Goal: Task Accomplishment & Management: Complete application form

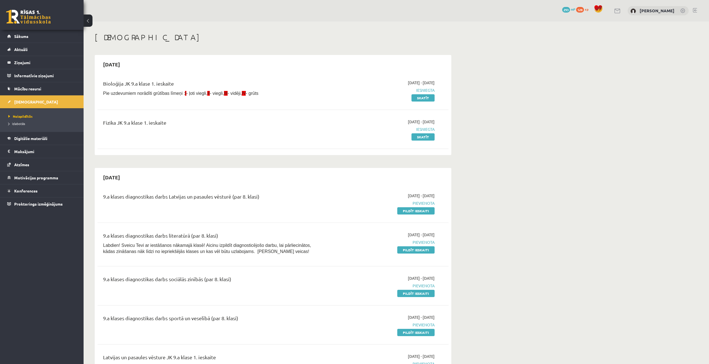
click at [421, 213] on link "Pildīt ieskaiti" at bounding box center [415, 210] width 37 height 7
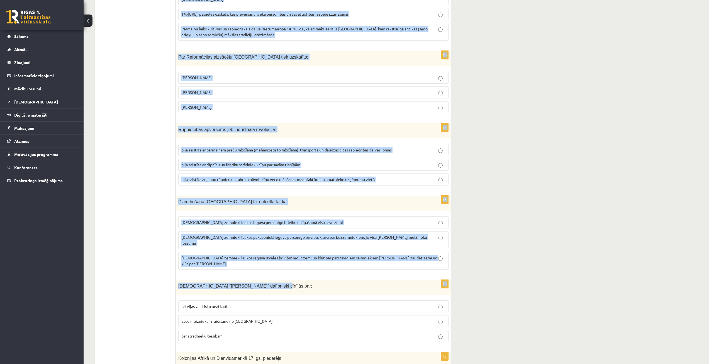
scroll to position [1934, 0]
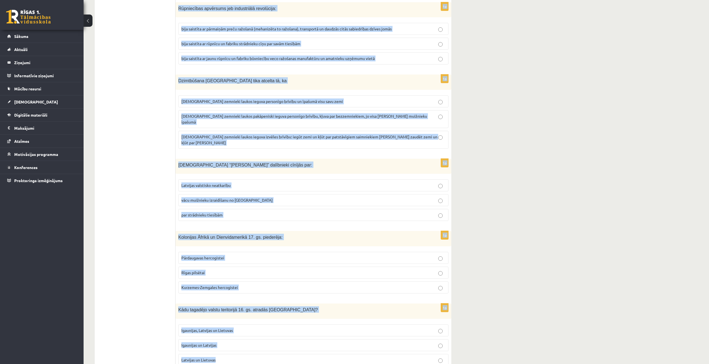
drag, startPoint x: 178, startPoint y: 110, endPoint x: 298, endPoint y: 329, distance: 249.7
copy form "Loremi Dolors ametconsect adipi 91. el. seddoe Temporin utla etdolorem: aliquae…"
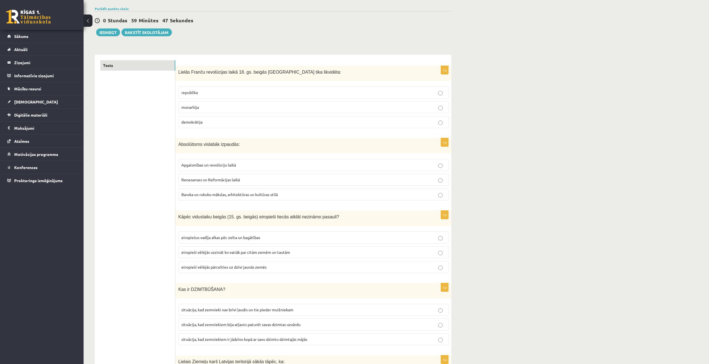
scroll to position [0, 0]
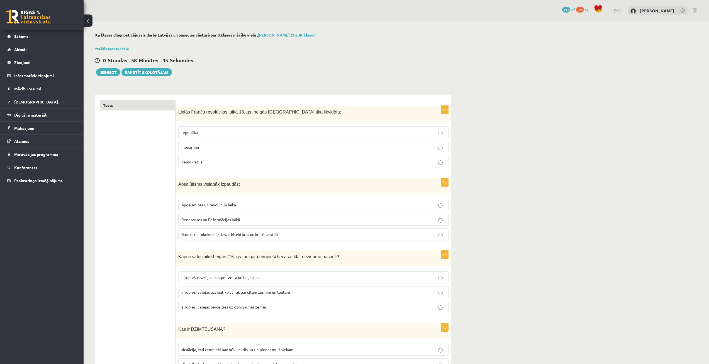
click at [246, 144] on label "monarhija" at bounding box center [313, 147] width 270 height 12
click at [239, 233] on span "Baroka un rokoko mākslas, arhitektūras un kultūras stilā" at bounding box center [229, 233] width 96 height 5
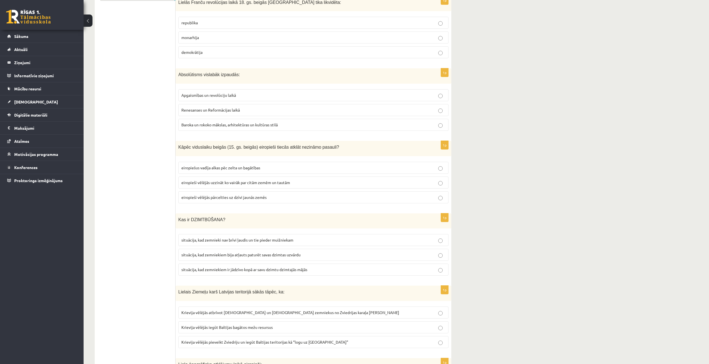
scroll to position [111, 0]
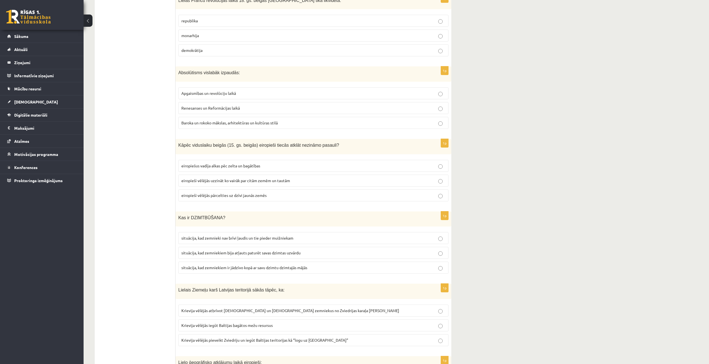
click at [228, 166] on span "eiropiešus vadīja alkas pēc zelta un bagātības" at bounding box center [220, 165] width 79 height 5
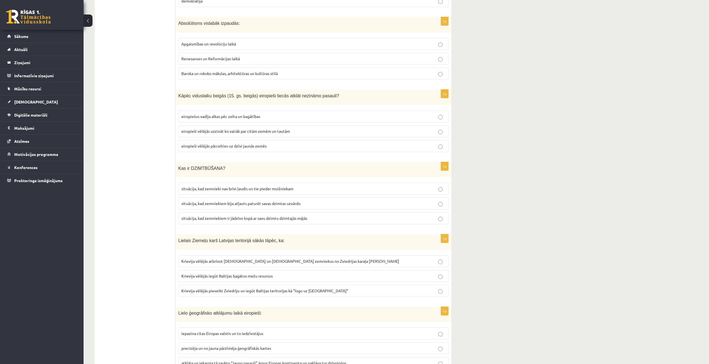
scroll to position [167, 0]
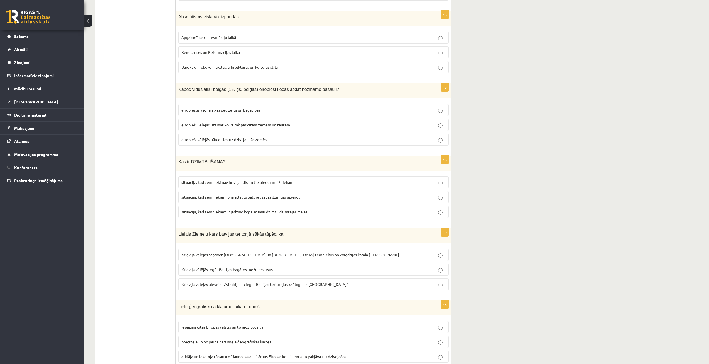
click at [314, 184] on p "situācija, kad zemnieki nav brīvi ļaudis un tie pieder muižniekam" at bounding box center [313, 182] width 264 height 6
click at [316, 285] on span "Krievija vēlējās pieveikt Zviedriju un iegūt Baltijas teritorijas kā “logu uz E…" at bounding box center [264, 283] width 167 height 5
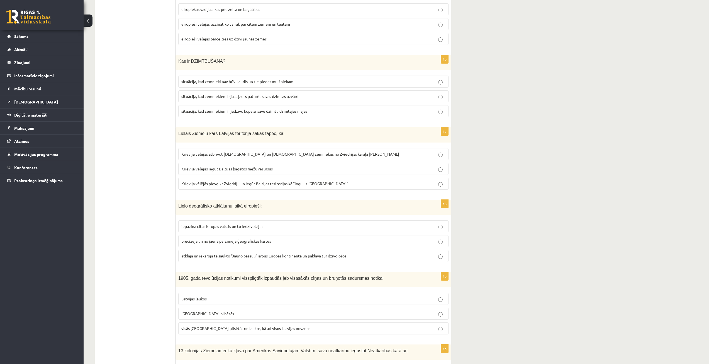
scroll to position [279, 0]
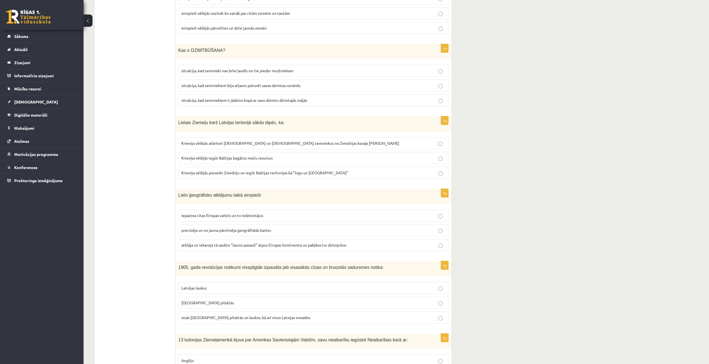
click at [246, 243] on span "atklāja un iekaroja tā saukto “Jauno pasauli” ārpus Eiropas kontinenta un pakļā…" at bounding box center [263, 244] width 165 height 5
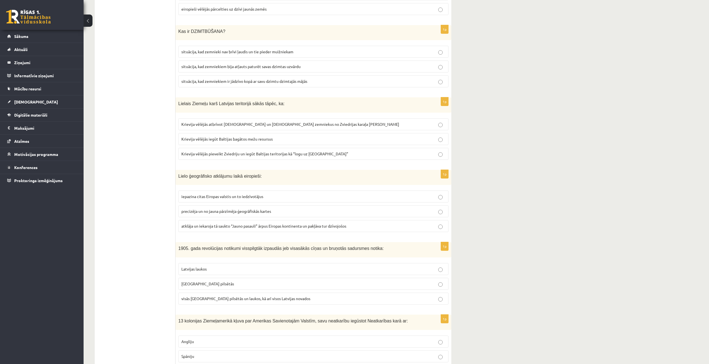
scroll to position [306, 0]
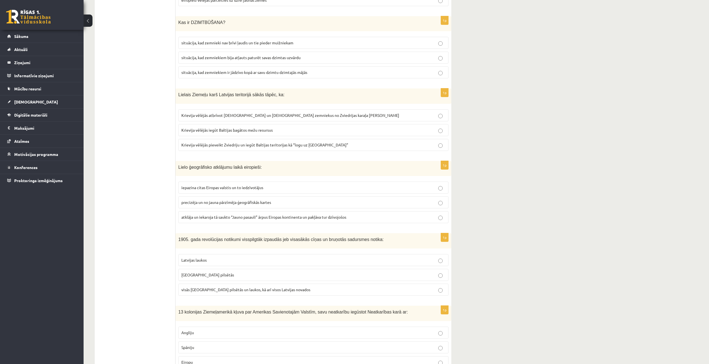
click at [244, 292] on label "visās Latvijas pilsētās un laukos, kā arī visos Latvijas novados" at bounding box center [313, 289] width 270 height 12
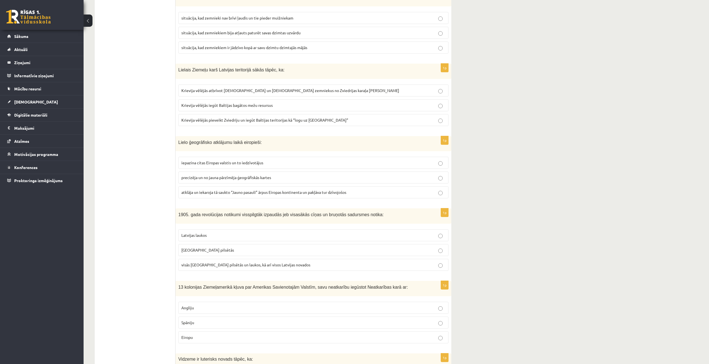
scroll to position [362, 0]
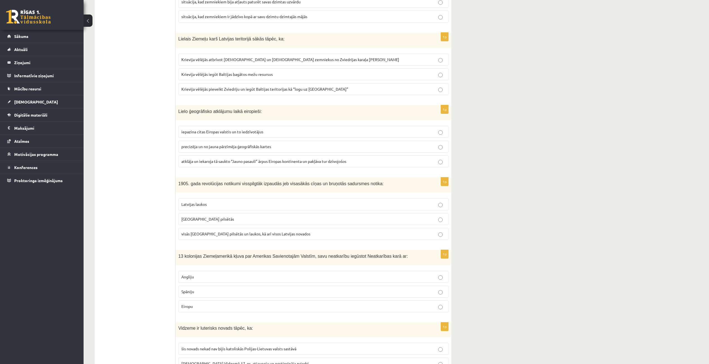
click at [187, 280] on label "Angliju" at bounding box center [313, 276] width 270 height 12
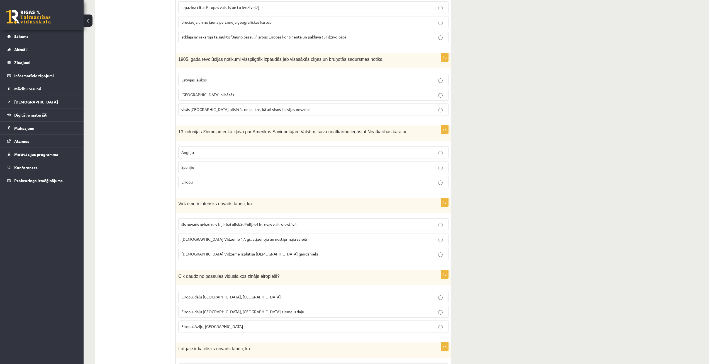
scroll to position [501, 0]
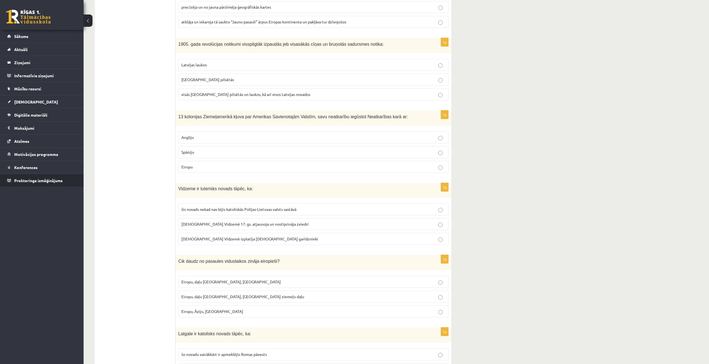
click at [82, 174] on li "Proktoringa izmēģinājums" at bounding box center [42, 180] width 84 height 13
click at [236, 224] on span "luterānismu Vidzemē 17. gs. atjaunoja un nostiprināja zviedri" at bounding box center [244, 223] width 127 height 5
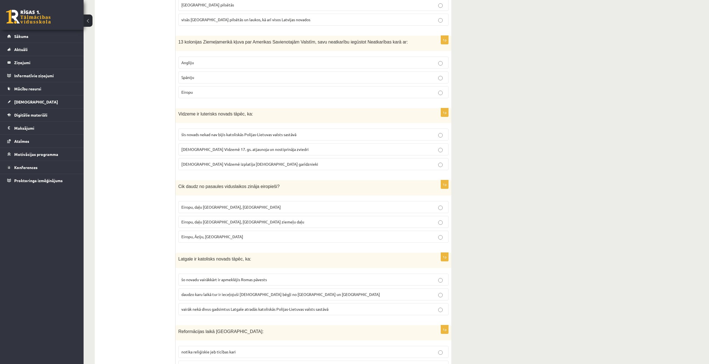
scroll to position [585, 0]
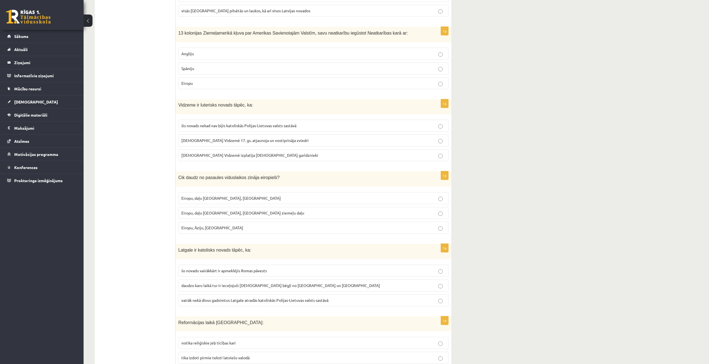
click at [276, 212] on p "Eiropu, daļu Āzijas, Āfrikas ziemeļu daļu" at bounding box center [313, 213] width 264 height 6
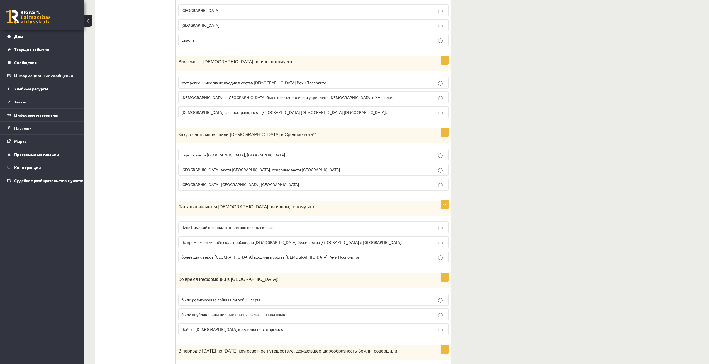
click at [248, 184] on p "Европа, Азия, Африка" at bounding box center [313, 184] width 264 height 6
drag, startPoint x: 491, startPoint y: 142, endPoint x: 432, endPoint y: 175, distance: 68.1
click at [432, 175] on label "Европа, части Азии, северные части Африки" at bounding box center [313, 170] width 270 height 12
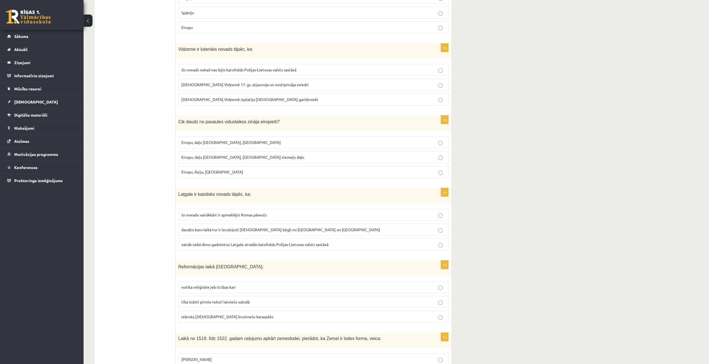
click at [195, 226] on p "daudzo karu laikā tur ir ieceļojuši katoļu bēgļi no Lietuvas un Polijas" at bounding box center [313, 229] width 264 height 6
click at [290, 246] on span "vairāk nekā divus gadsimtus Latgale atradās katoliskās Polijas-Lietuvas valsts …" at bounding box center [254, 244] width 147 height 5
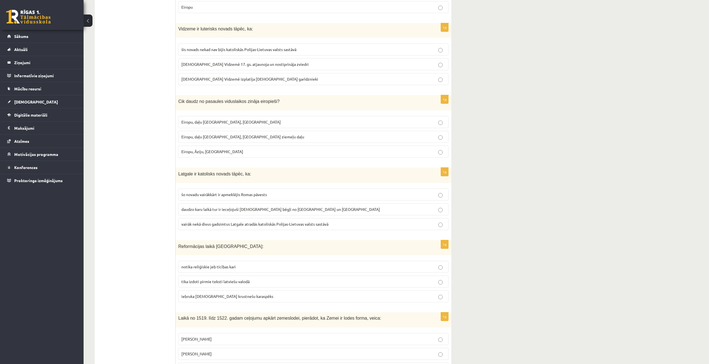
scroll to position [696, 0]
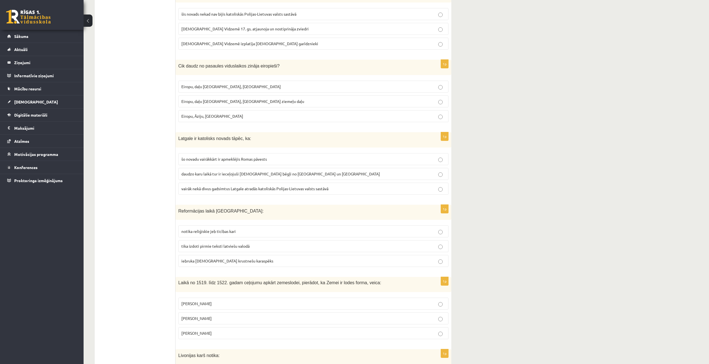
click at [260, 248] on p "tika izdoti pirmie teksti latviešu valodā" at bounding box center [313, 246] width 264 height 6
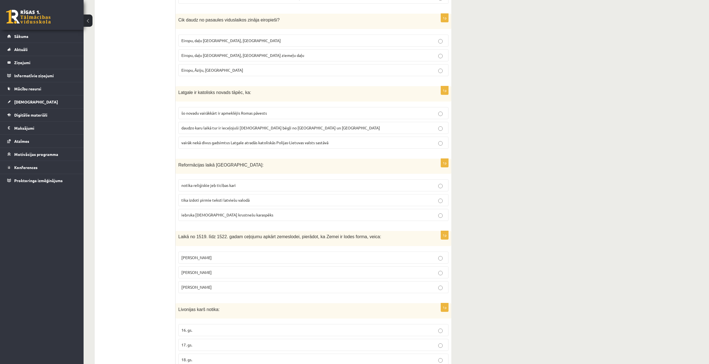
scroll to position [752, 0]
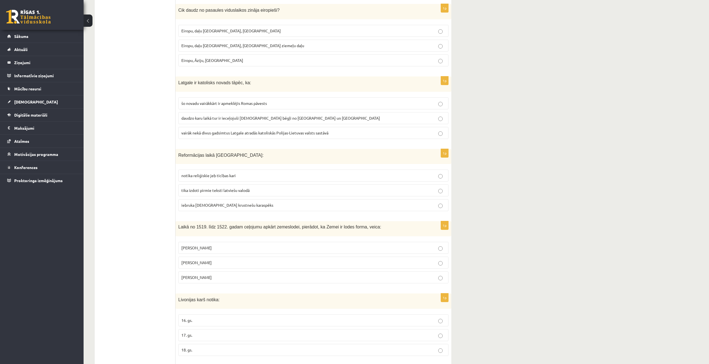
click at [241, 273] on label "Fernans Magelāns" at bounding box center [313, 277] width 270 height 12
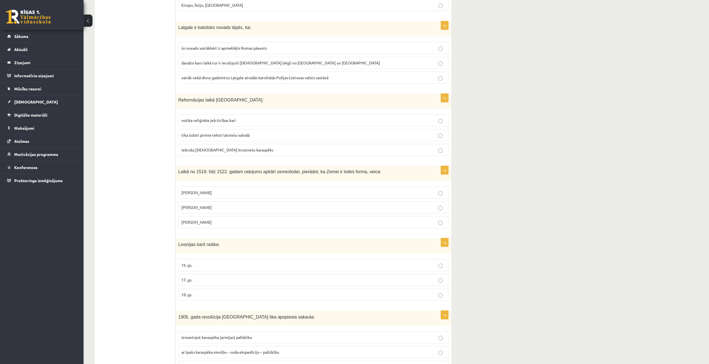
scroll to position [808, 0]
click at [205, 277] on p "17. gs." at bounding box center [313, 279] width 264 height 6
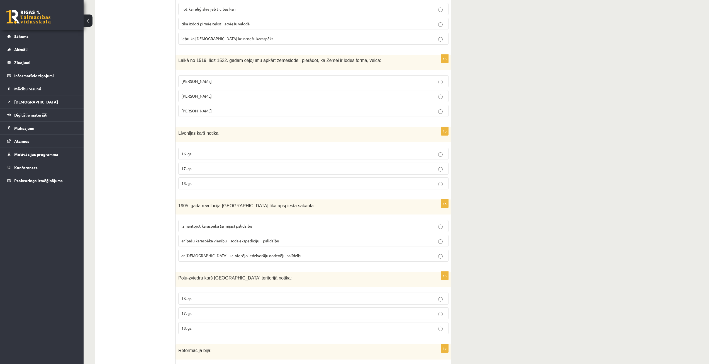
scroll to position [919, 0]
click at [528, 184] on div "9.a klases diagnosticējošais darbs Latvijas un pasaules vēsturē par 8.klases mā…" at bounding box center [396, 251] width 625 height 2299
click at [367, 239] on p "ar īpašu karaspēka vienību – soda ekspedīciju – palīdzību" at bounding box center [313, 240] width 264 height 6
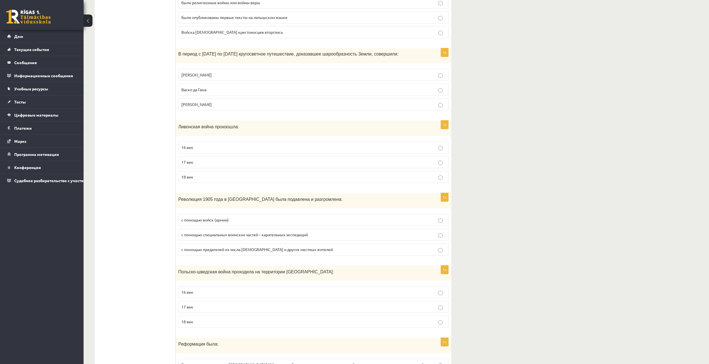
scroll to position [947, 0]
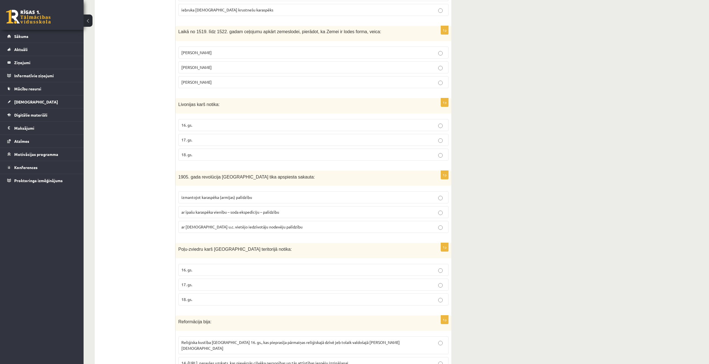
click at [211, 283] on p "17. gs." at bounding box center [313, 284] width 264 height 6
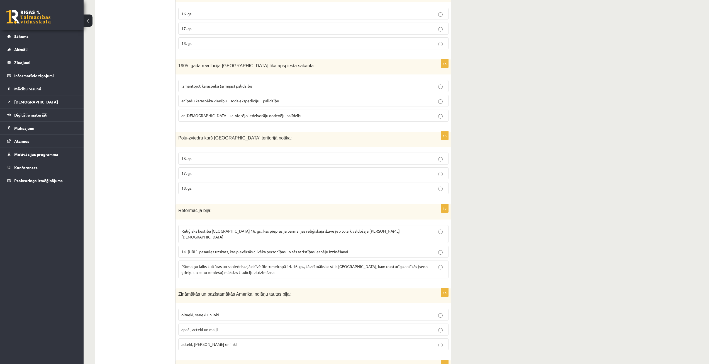
scroll to position [1058, 0]
click at [514, 174] on div "9.a klases diagnosticējošais darbs Latvijas un pasaules vēsturē par 8.klases mā…" at bounding box center [396, 112] width 625 height 2299
click at [244, 231] on span "Reliģiska kustība Eiropā 16. gs., kas pieprasīja pārmaiņas reliģiskajā dzīvē je…" at bounding box center [290, 233] width 218 height 11
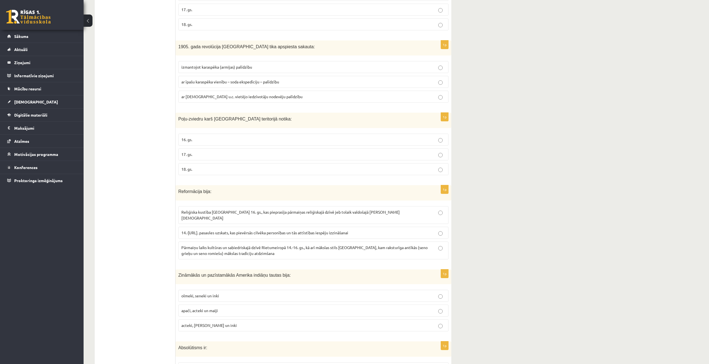
scroll to position [1086, 0]
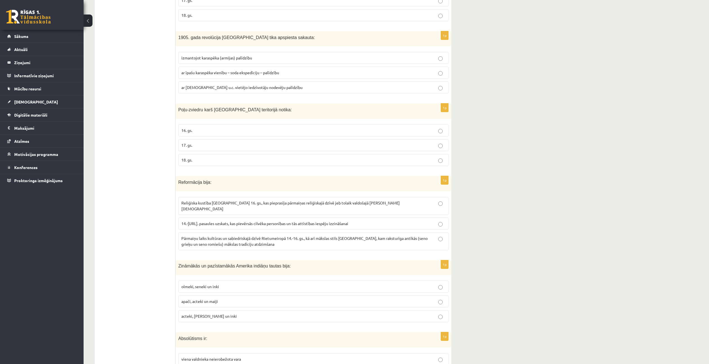
click at [258, 314] on label "acteki, maiji un inki" at bounding box center [313, 316] width 270 height 12
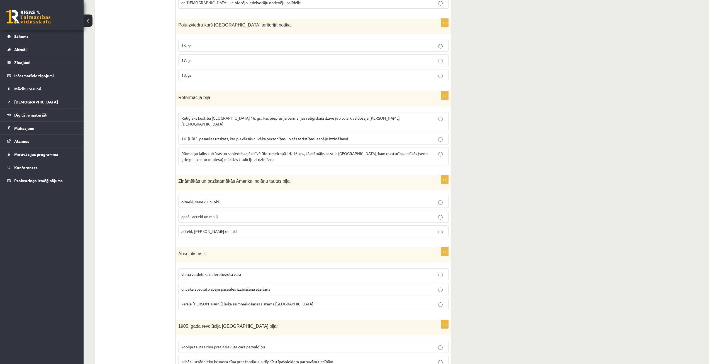
scroll to position [1198, 0]
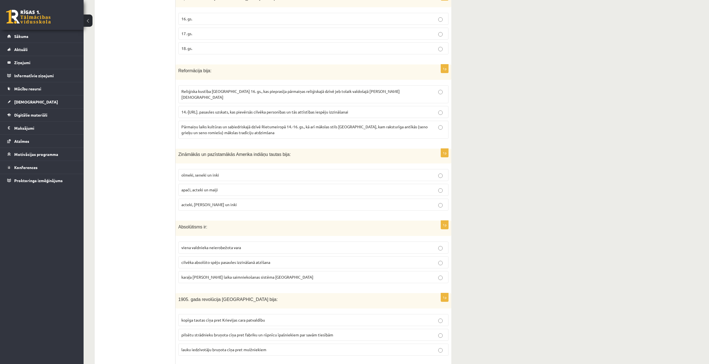
click at [222, 241] on label "viena valdnieka neierobežota vara" at bounding box center [313, 247] width 270 height 12
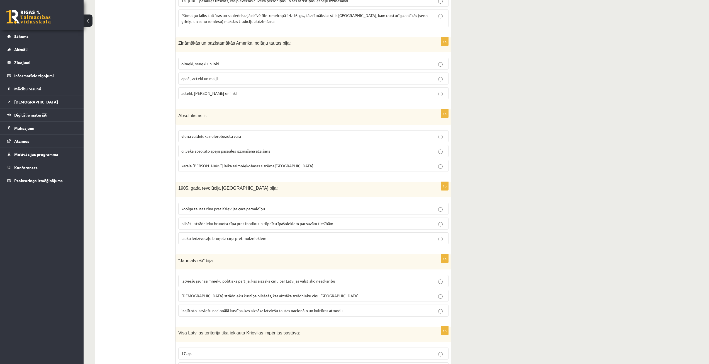
scroll to position [1309, 0]
click at [248, 205] on p "kopīga tautas cīņa pret Krievijas cara patvaldību" at bounding box center [313, 208] width 264 height 6
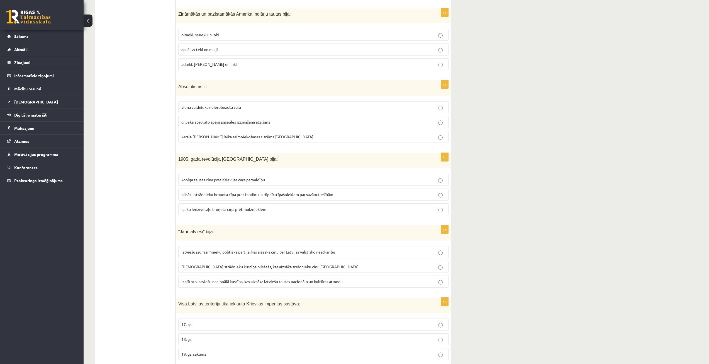
scroll to position [1365, 0]
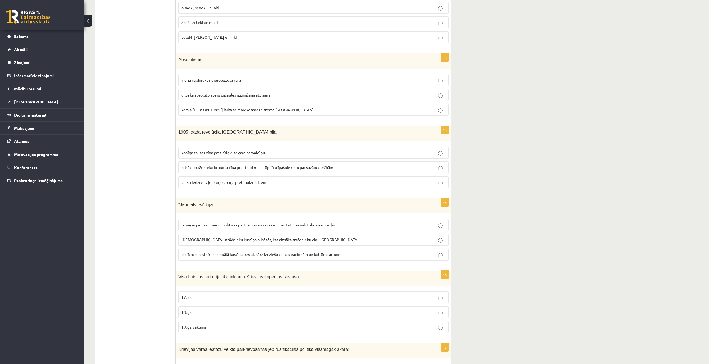
click at [235, 252] on span "izglītoto latviešu nacionālā kustība, kas aizsāka latviešu tautas nacionālo un …" at bounding box center [261, 254] width 161 height 5
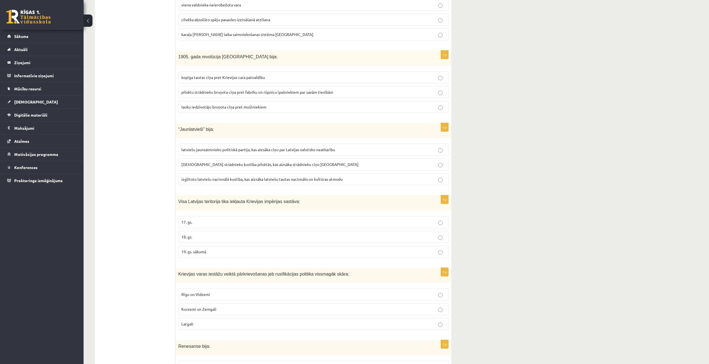
scroll to position [1448, 0]
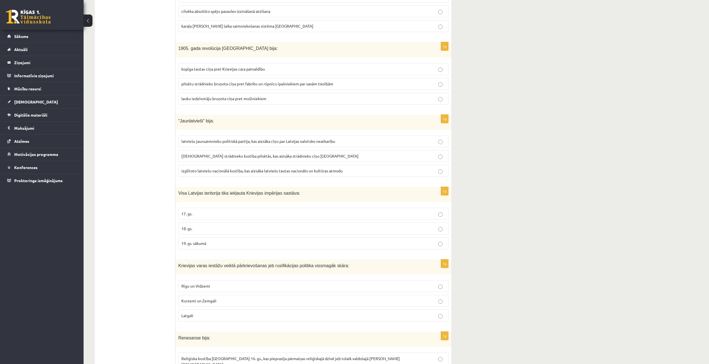
click at [201, 225] on p "18. gs." at bounding box center [313, 228] width 264 height 6
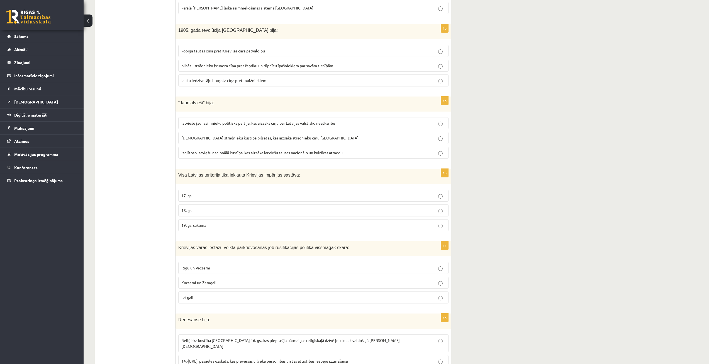
scroll to position [1476, 0]
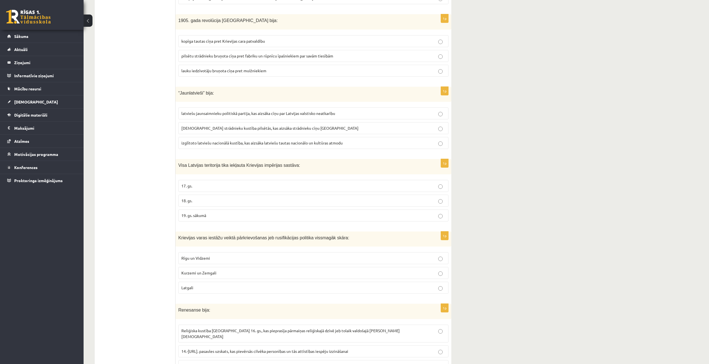
click at [214, 284] on p "Latgali" at bounding box center [313, 287] width 264 height 6
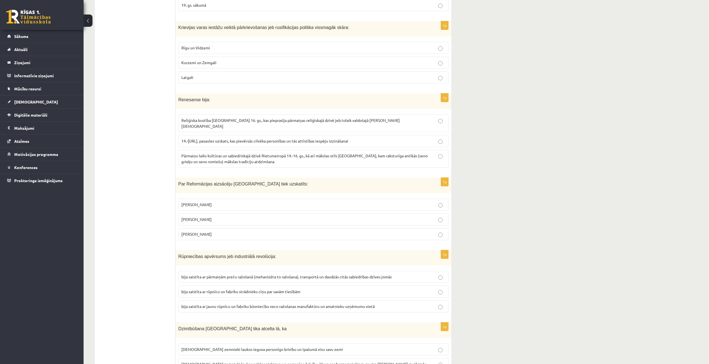
scroll to position [1699, 0]
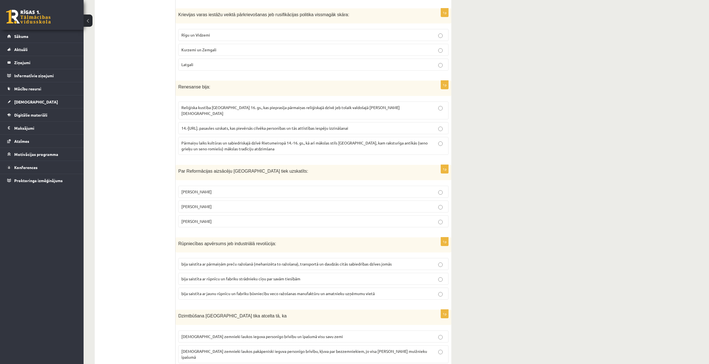
click at [272, 125] on span "14.-16.gs. pasaules uzskats, kas pievērsās cilvēka personības un tās attīstības…" at bounding box center [264, 127] width 167 height 5
click at [222, 203] on p "Mārtiņš Luters" at bounding box center [313, 206] width 264 height 6
click at [219, 261] on span "bija saistīta ar pārmaiņām preču ražošanā (mehanizēta to ražošana), transportā …" at bounding box center [286, 263] width 210 height 5
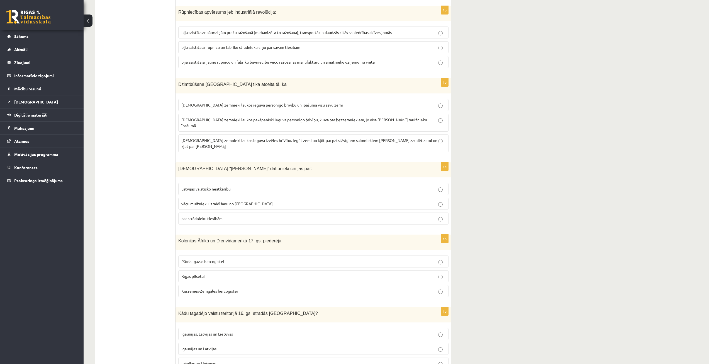
scroll to position [1934, 0]
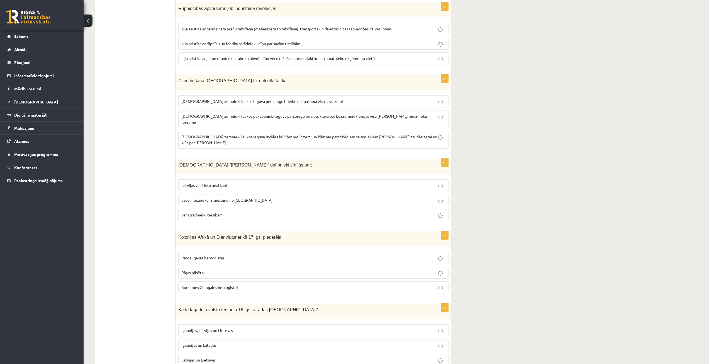
click at [234, 113] on span "latviešu zemnieki laukos pakāpeniski ieguva personīgo brīvību, kļuva par bezzem…" at bounding box center [304, 118] width 246 height 11
click at [258, 212] on p "par strādnieku tiesībām" at bounding box center [313, 215] width 264 height 6
click at [221, 284] on span "Kurzemes-Zemgales hercogistei" at bounding box center [209, 286] width 57 height 5
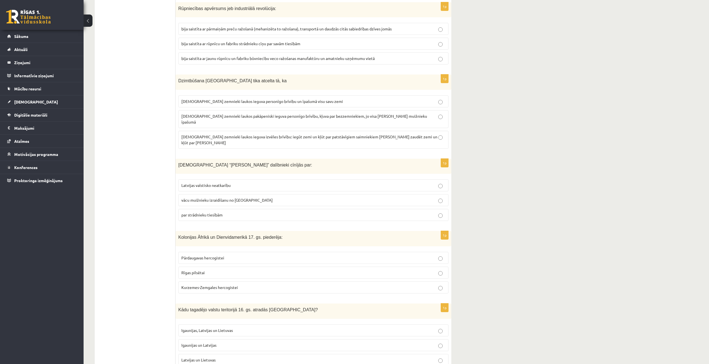
click at [199, 327] on span "Igaunijas, Latvijas un Lietuvas" at bounding box center [207, 329] width 52 height 5
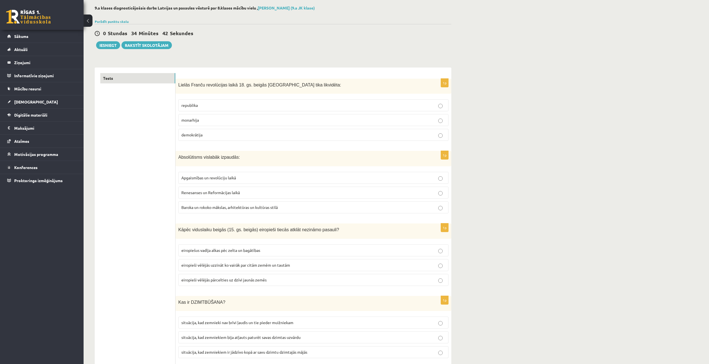
scroll to position [0, 0]
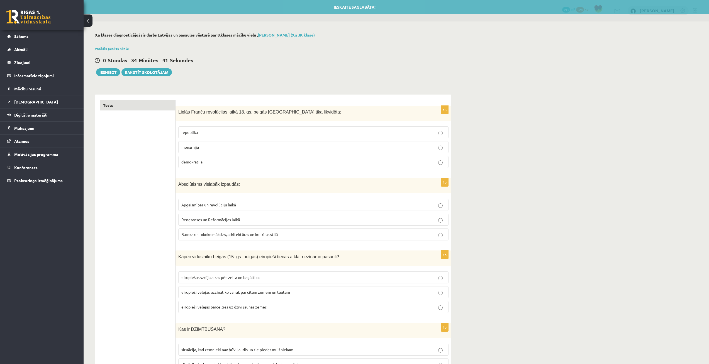
click at [326, 159] on p "demokrātija" at bounding box center [313, 162] width 264 height 6
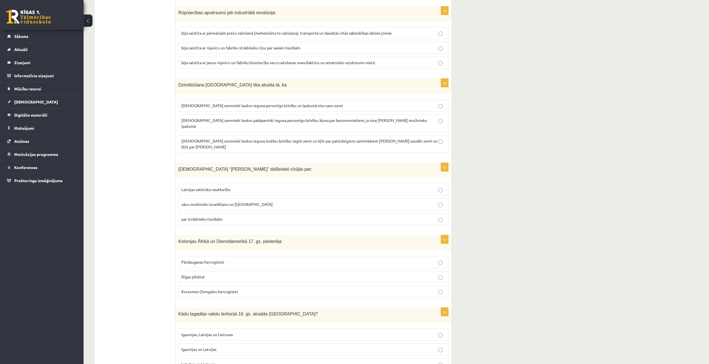
scroll to position [1934, 0]
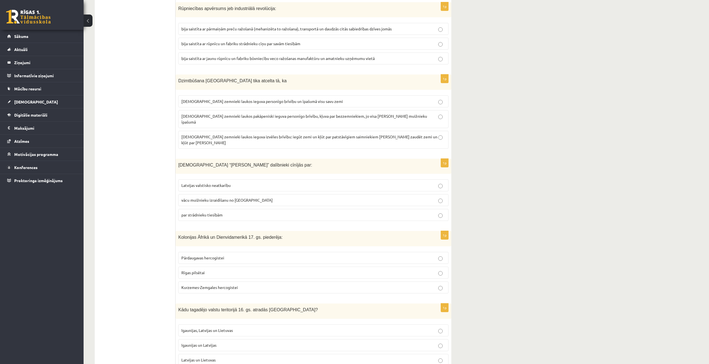
click at [440, 321] on fieldset "Igaunijas, Latvijas un Lietuvas Igaunijas un Latvijas Latvijas un Lietuvas" at bounding box center [313, 344] width 270 height 46
click at [440, 327] on p "Igaunijas, Latvijas un Lietuvas" at bounding box center [313, 330] width 264 height 6
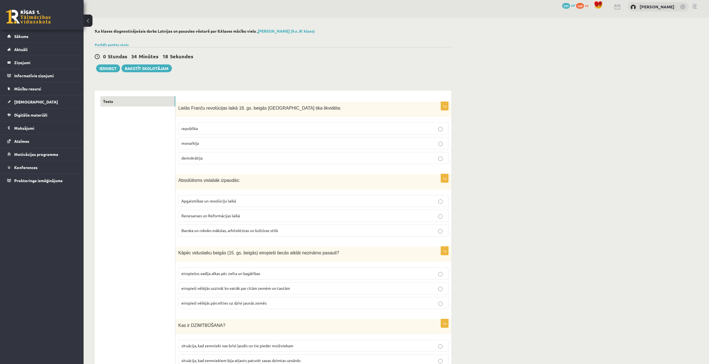
scroll to position [0, 0]
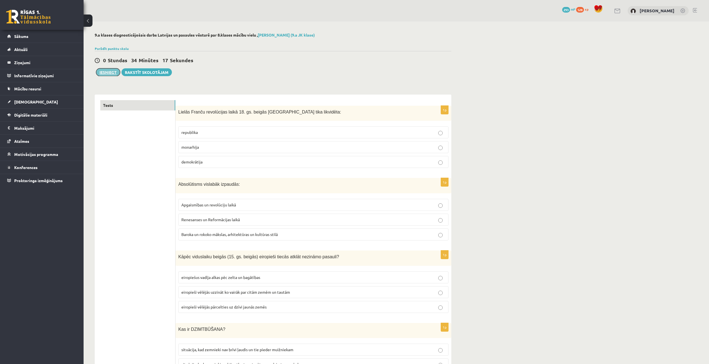
click at [110, 70] on button "Iesniegt" at bounding box center [108, 72] width 24 height 8
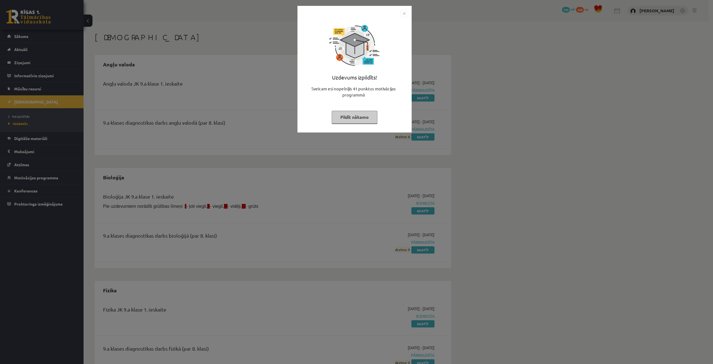
click at [350, 118] on button "Pildīt nākamo" at bounding box center [355, 117] width 46 height 13
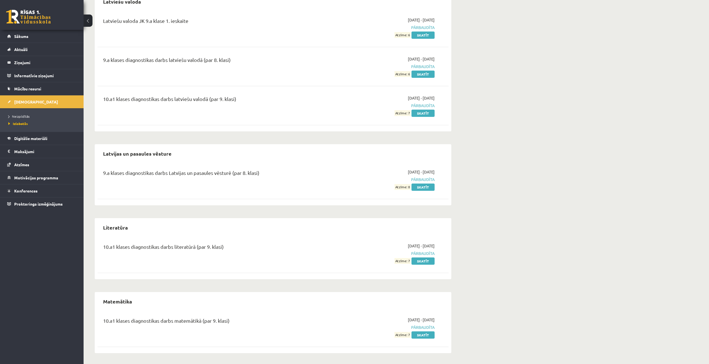
scroll to position [475, 0]
click at [25, 113] on li "Neizpildītās" at bounding box center [43, 116] width 70 height 7
click at [25, 115] on span "Neizpildītās" at bounding box center [20, 116] width 24 height 4
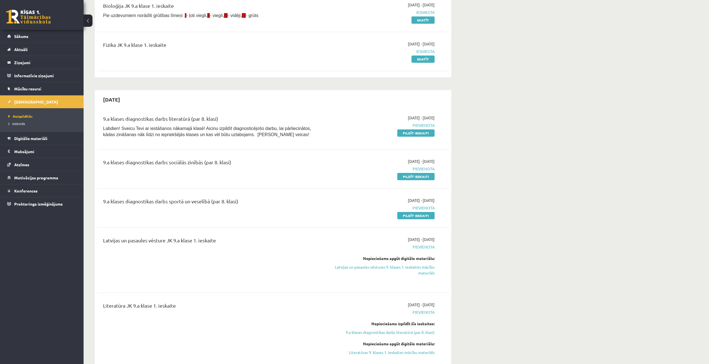
scroll to position [28, 0]
